Goal: Navigation & Orientation: Find specific page/section

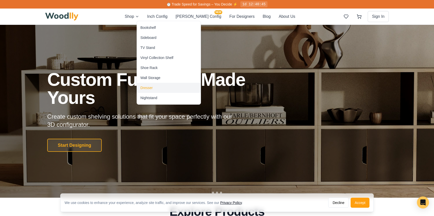
click at [145, 88] on div "Dresser" at bounding box center [146, 87] width 12 height 5
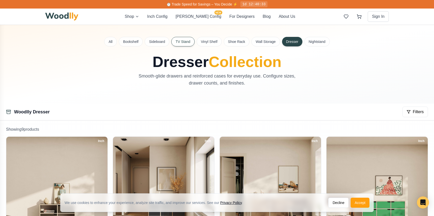
click at [183, 41] on button "TV Stand" at bounding box center [182, 42] width 23 height 10
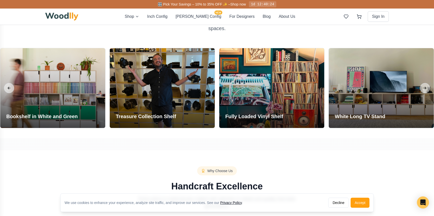
scroll to position [457, 0]
